Goal: Transaction & Acquisition: Download file/media

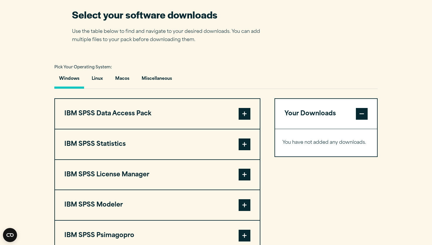
scroll to position [380, 0]
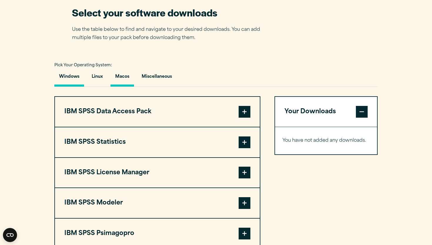
click at [124, 80] on button "Macos" at bounding box center [123, 78] width 24 height 17
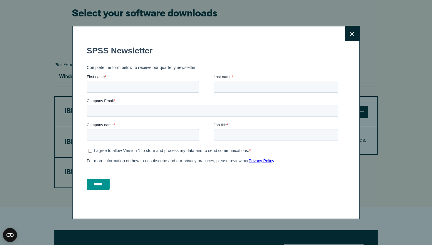
click at [352, 36] on button "Close" at bounding box center [352, 33] width 15 height 15
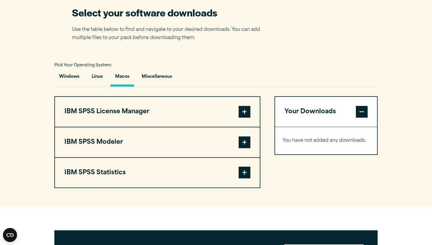
click at [267, 44] on section "Select your software downloads Use the table below to find and navigate to your…" at bounding box center [216, 97] width 432 height 220
click at [196, 164] on button "IBM SPSS Statistics" at bounding box center [157, 173] width 205 height 30
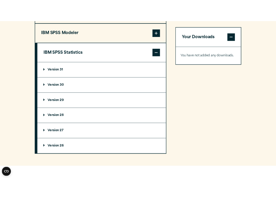
scroll to position [506, 0]
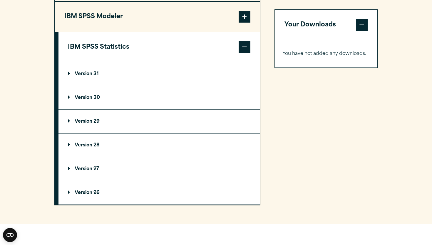
click at [153, 95] on summary "Version 30" at bounding box center [158, 98] width 201 height 24
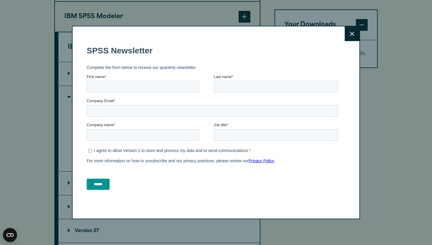
click at [350, 34] on icon at bounding box center [352, 34] width 4 height 4
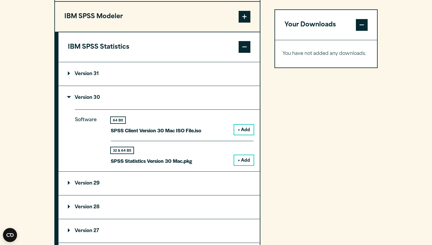
click at [242, 134] on button "+ Add" at bounding box center [243, 130] width 19 height 10
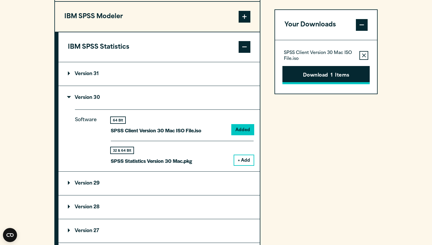
click at [317, 81] on button "Download 1 Items" at bounding box center [325, 75] width 87 height 18
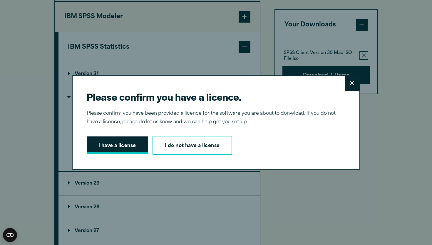
click at [135, 146] on button "I have a license" at bounding box center [117, 146] width 61 height 18
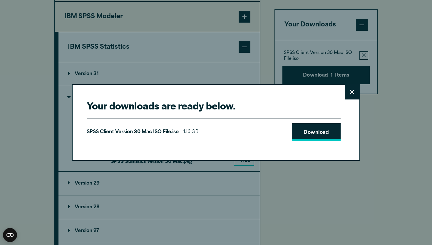
click at [316, 135] on link "Download" at bounding box center [316, 132] width 49 height 18
click at [310, 128] on link "Download" at bounding box center [316, 132] width 49 height 18
click at [352, 91] on icon at bounding box center [352, 92] width 4 height 4
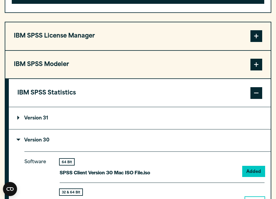
scroll to position [504, 0]
